Goal: Navigation & Orientation: Find specific page/section

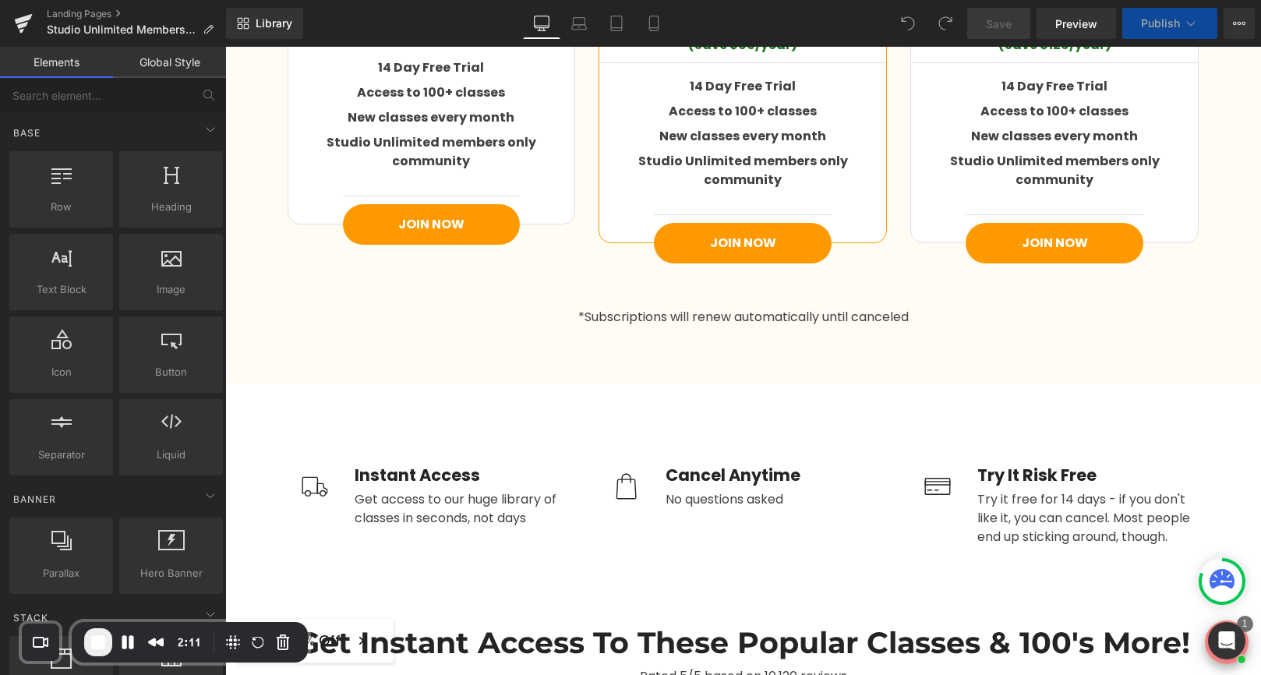
scroll to position [2652, 0]
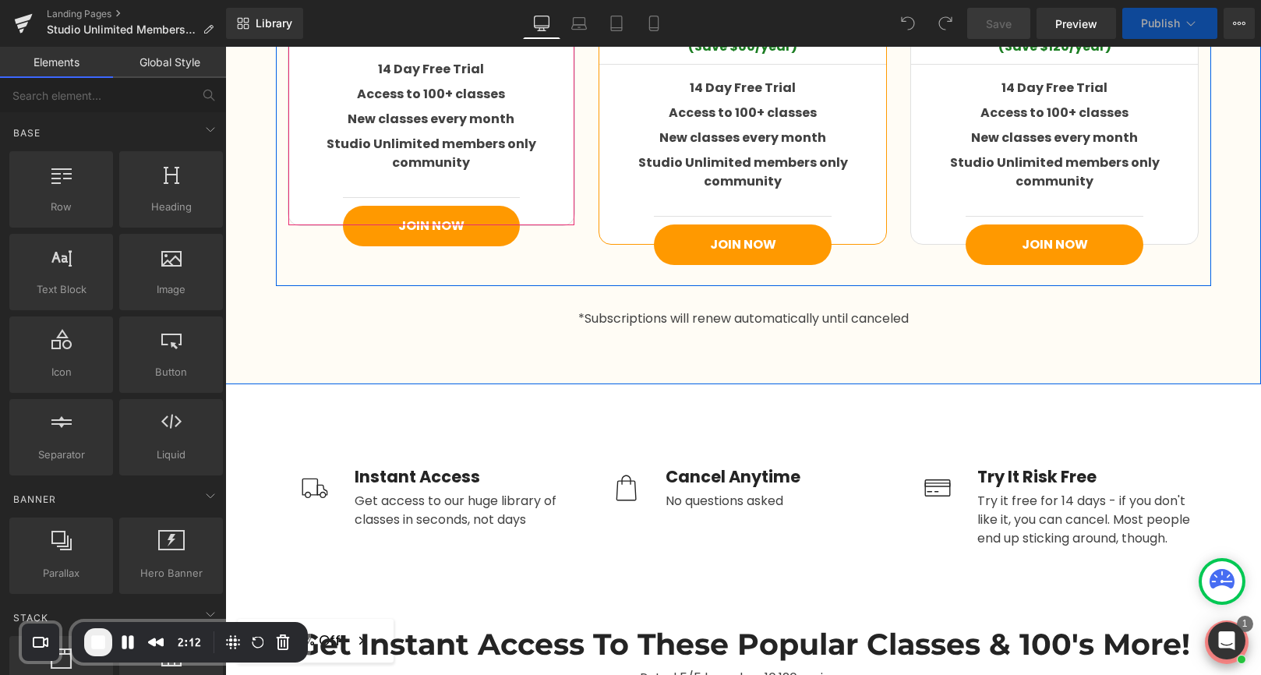
click at [429, 225] on div at bounding box center [431, 225] width 287 height 1
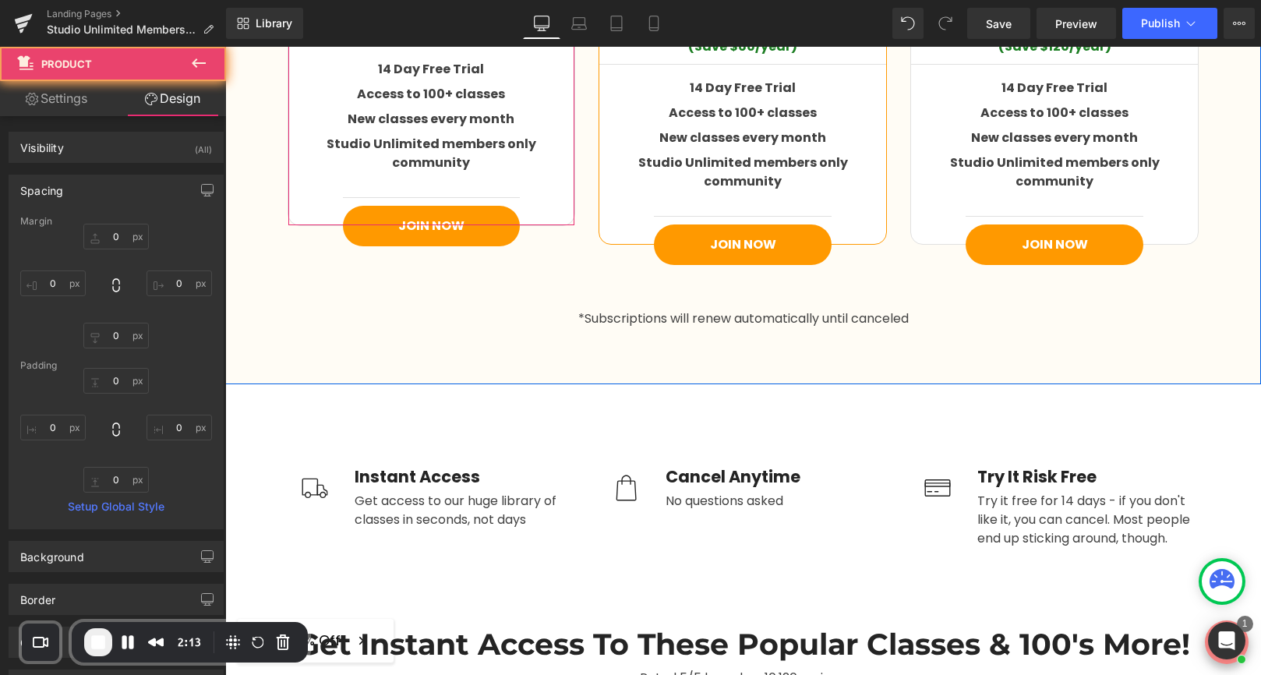
click at [429, 225] on div at bounding box center [431, 225] width 287 height 1
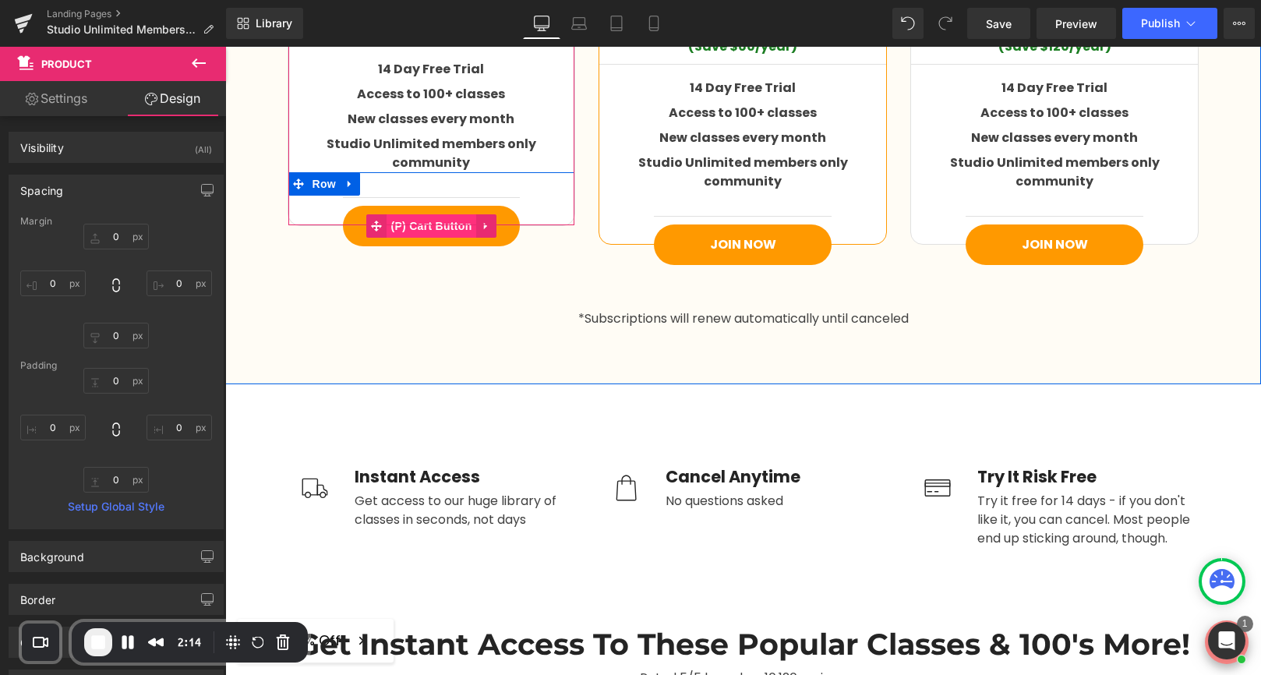
click at [428, 214] on span "(P) Cart Button" at bounding box center [431, 225] width 89 height 23
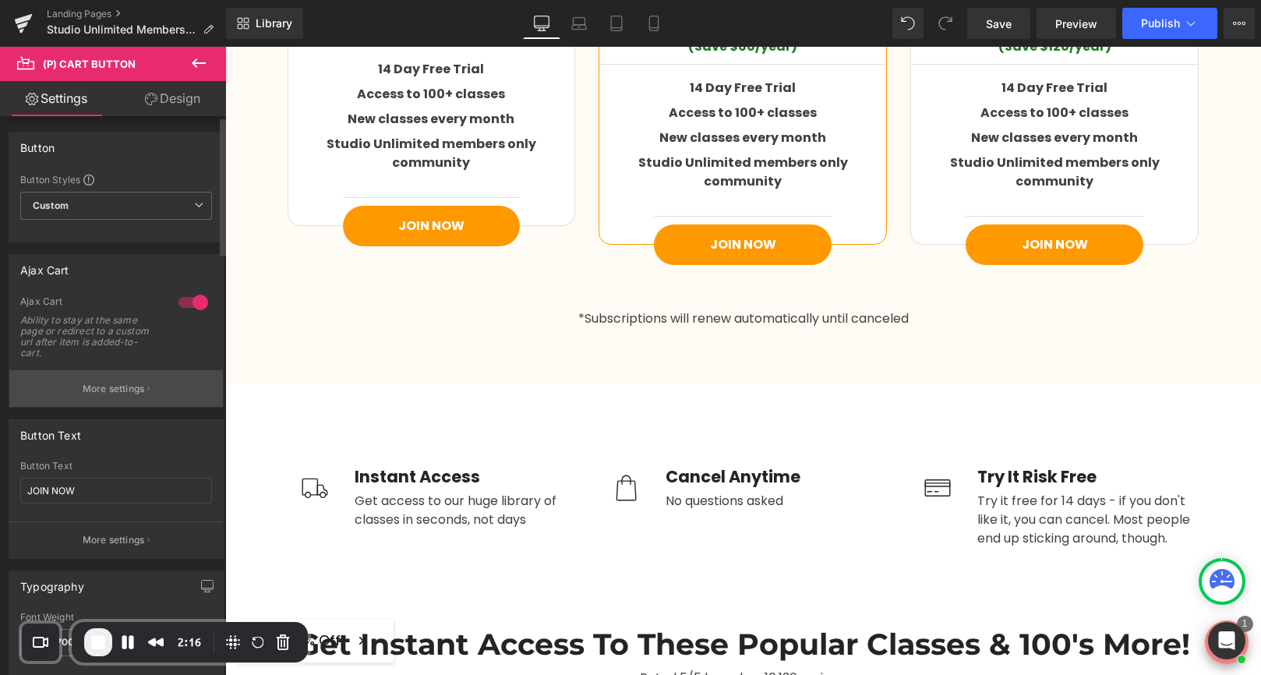
click at [105, 393] on p "More settings" at bounding box center [114, 389] width 62 height 14
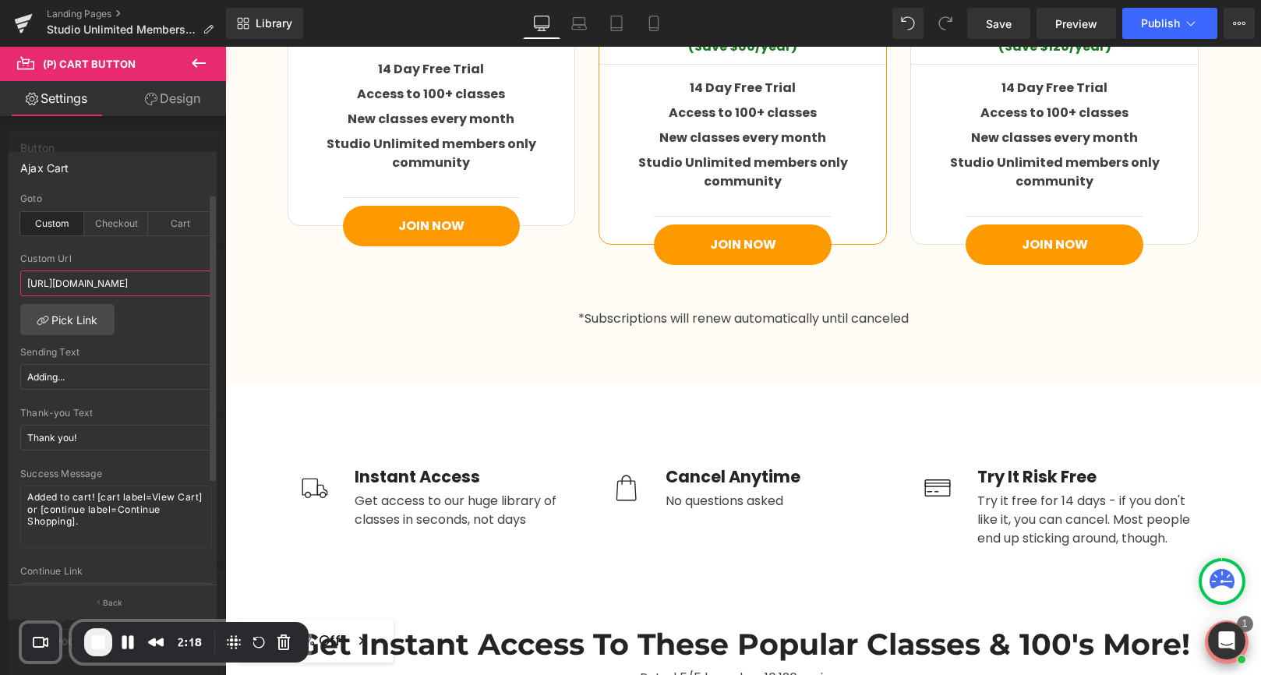
click at [108, 291] on input "[URL][DOMAIN_NAME]" at bounding box center [116, 284] width 192 height 26
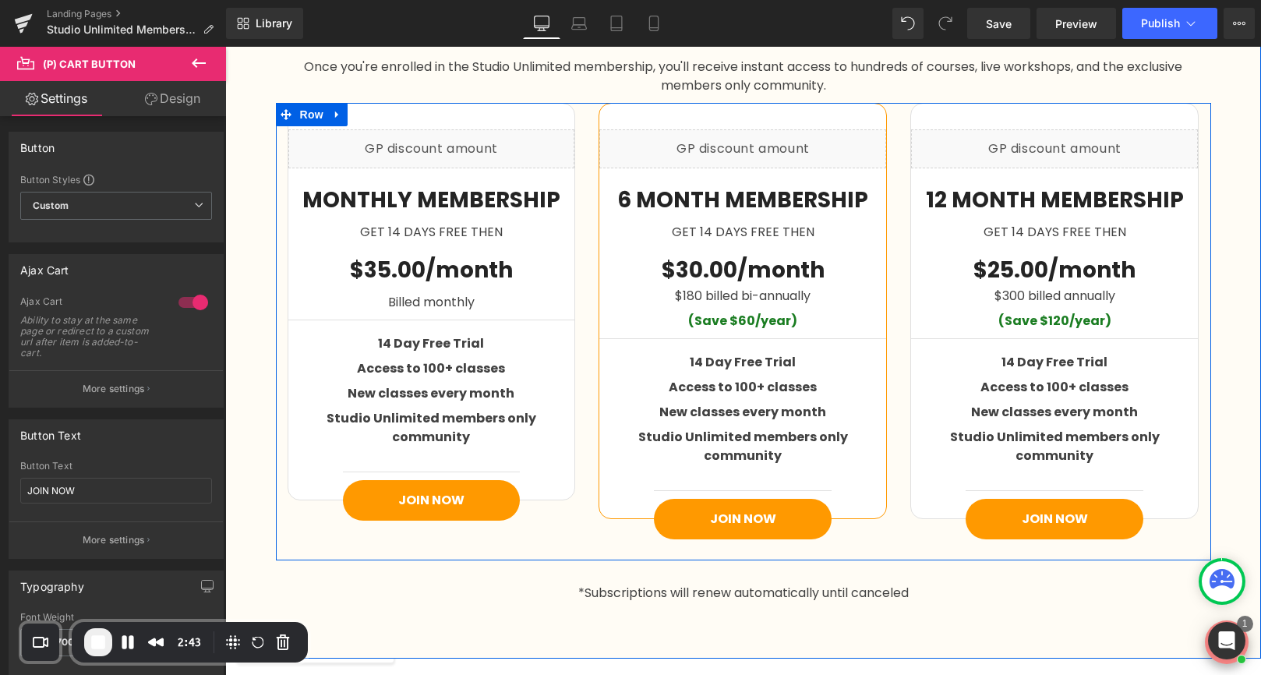
scroll to position [2382, 0]
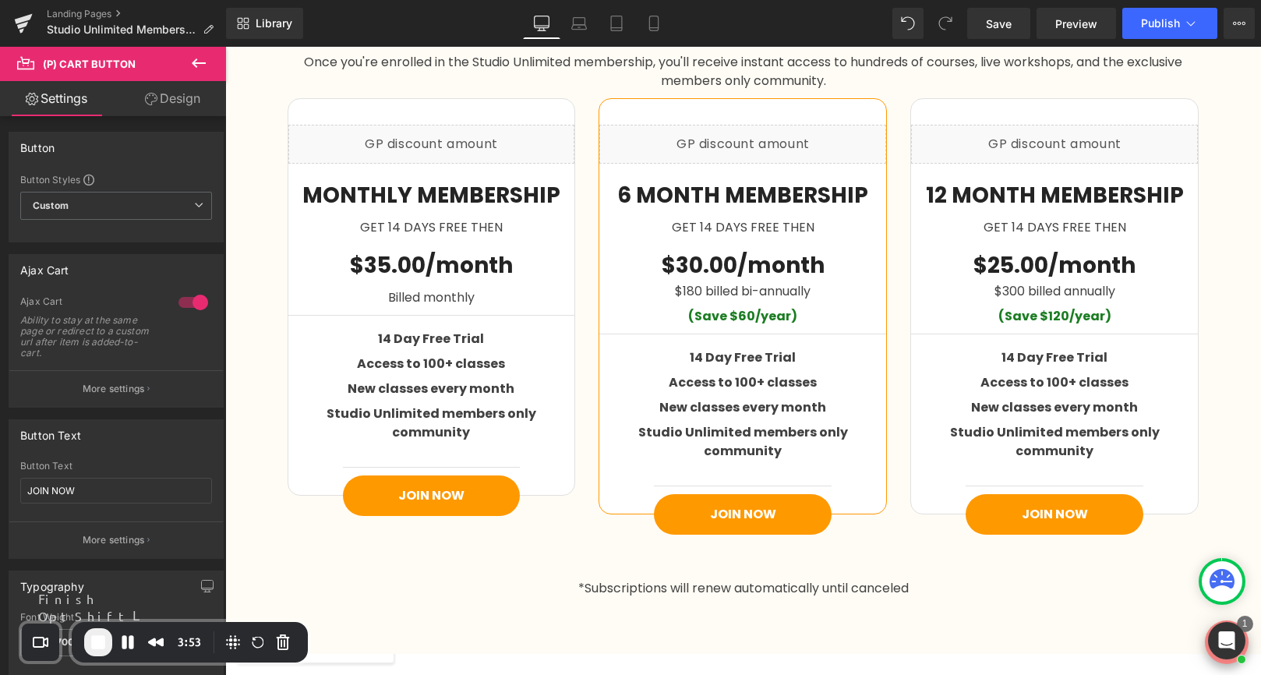
click at [101, 638] on span "End Recording" at bounding box center [98, 642] width 19 height 19
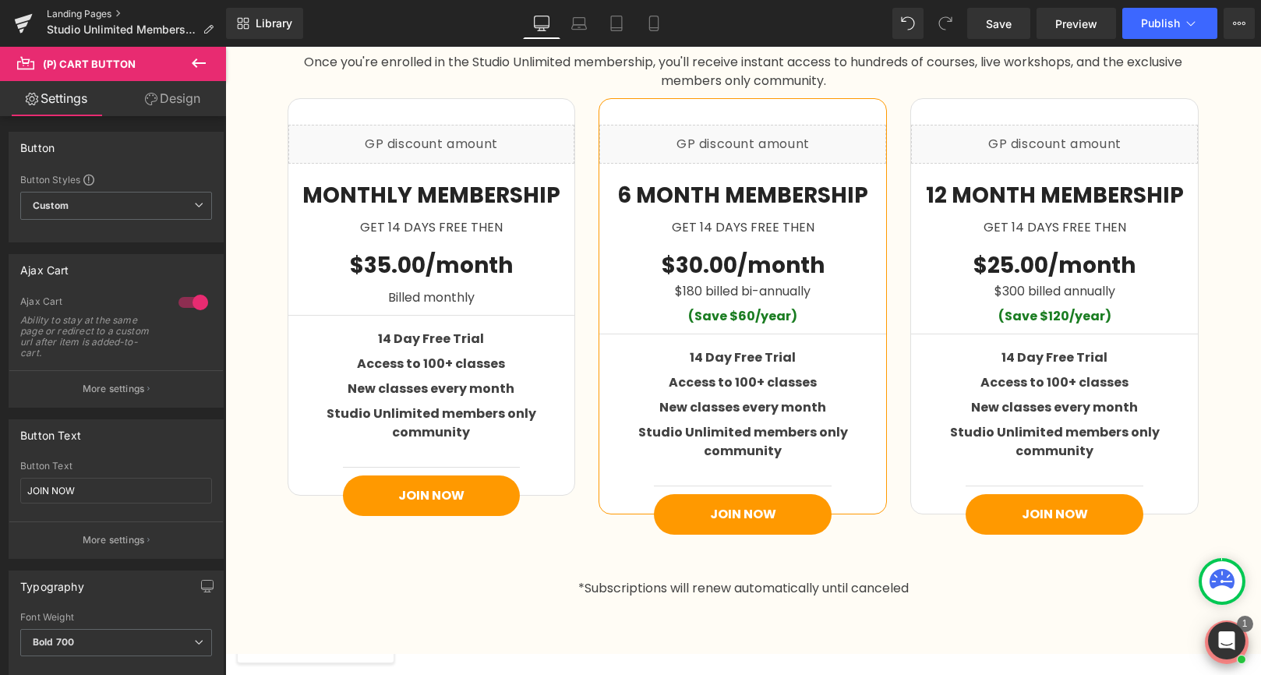
click at [80, 16] on link "Landing Pages" at bounding box center [136, 14] width 179 height 12
